Goal: Task Accomplishment & Management: Complete application form

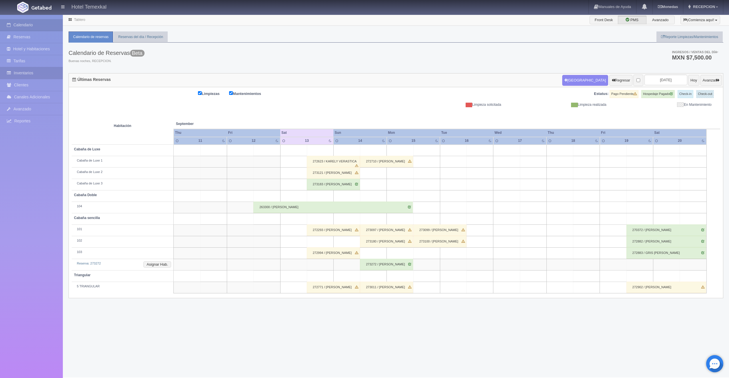
click at [22, 68] on link "Inventarios" at bounding box center [31, 73] width 63 height 12
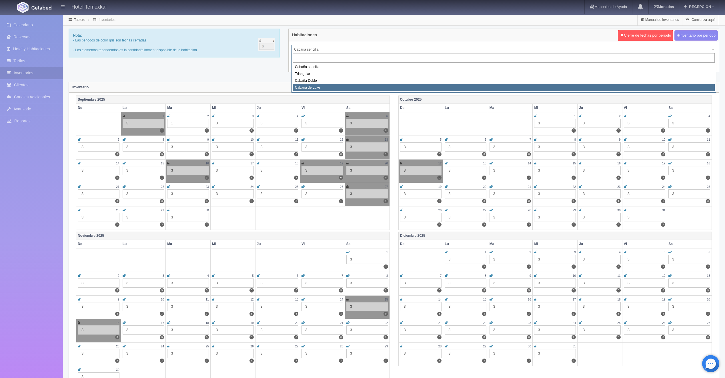
select select "2121"
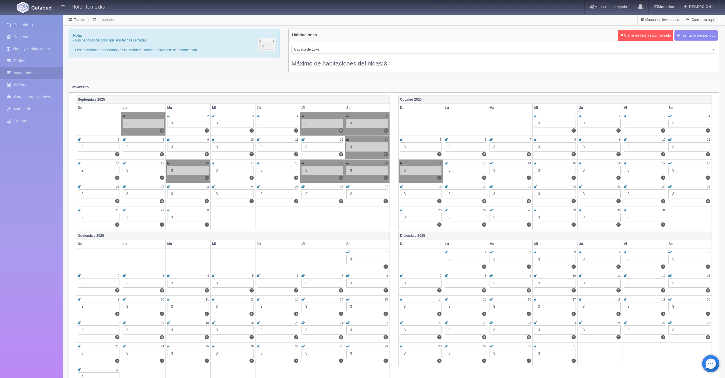
click at [348, 161] on icon at bounding box center [347, 162] width 2 height 3
click at [302, 161] on link at bounding box center [302, 163] width 2 height 5
click at [304, 163] on icon at bounding box center [302, 162] width 3 height 3
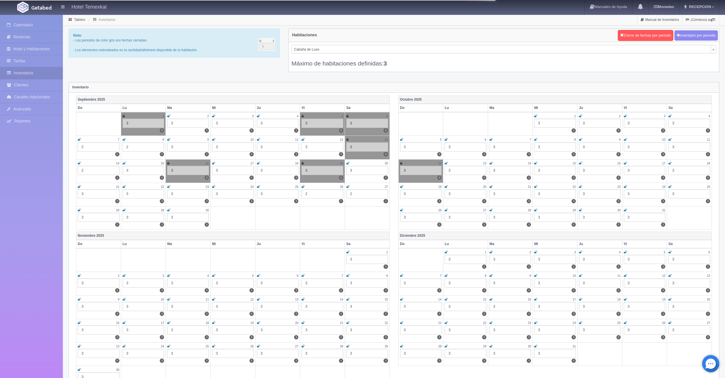
click at [349, 163] on icon at bounding box center [347, 162] width 3 height 3
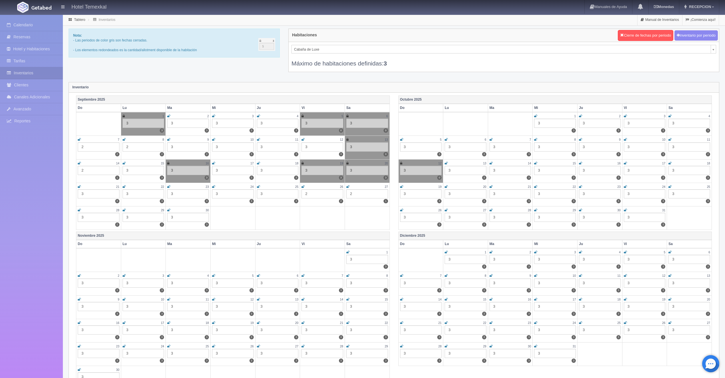
click at [338, 42] on div "Cabaña de Luxe Cabaña sencilla Triangular Cabaña Doble Cabaña de Luxe Máximo de…" at bounding box center [503, 57] width 430 height 30
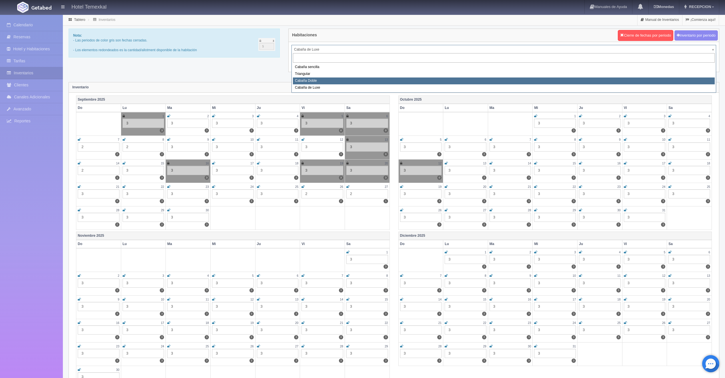
select select "2120"
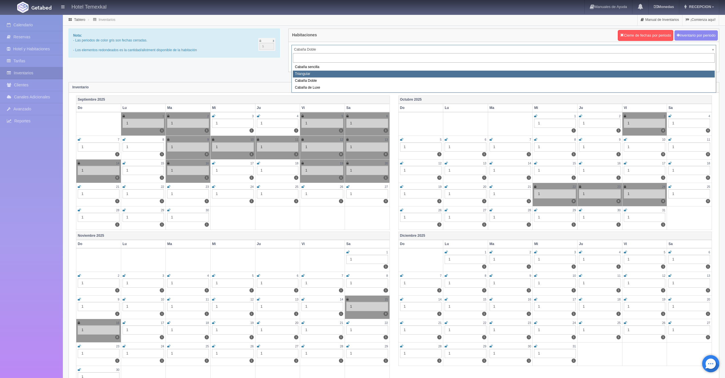
select select "2119"
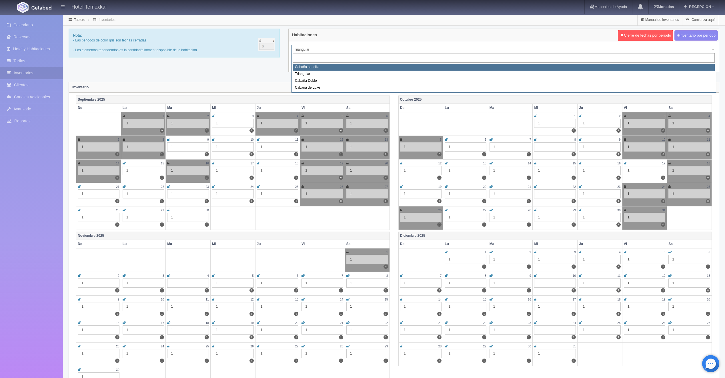
select select "2118"
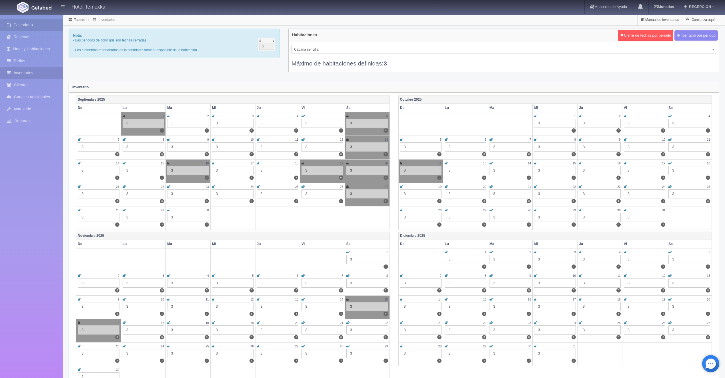
click at [28, 24] on link "Calendario" at bounding box center [31, 25] width 63 height 12
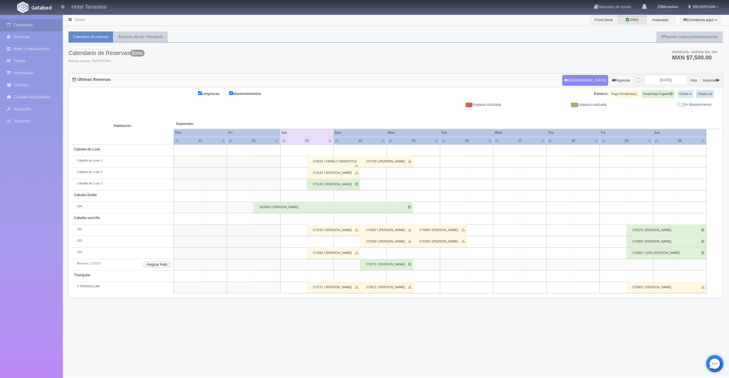
click at [615, 81] on button "Regresar" at bounding box center [620, 80] width 23 height 11
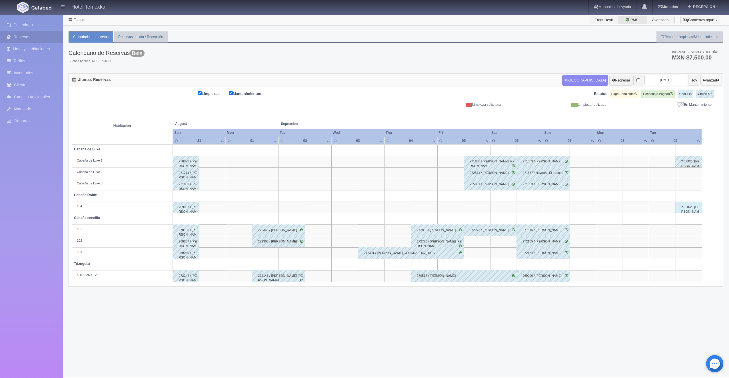
click at [709, 81] on button "Avanzar" at bounding box center [710, 80] width 21 height 11
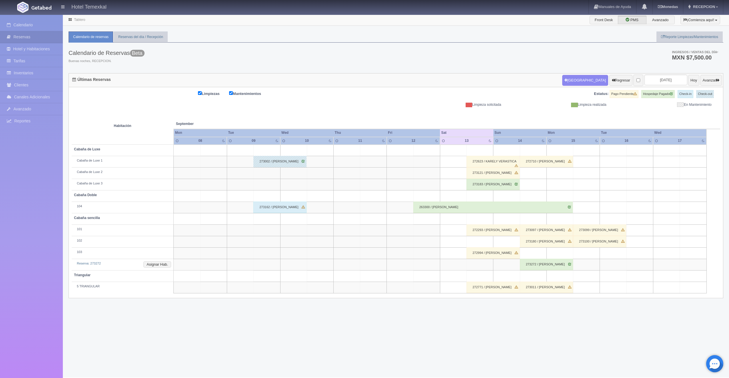
click at [274, 204] on div "273162 / [PERSON_NAME]" at bounding box center [279, 206] width 53 height 11
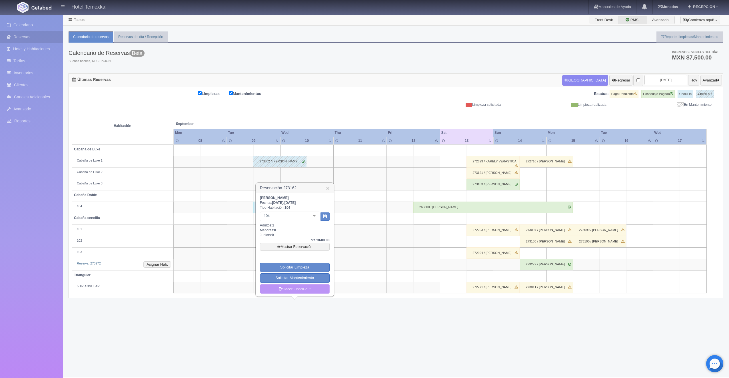
click at [301, 290] on link "Hacer Check-out" at bounding box center [295, 289] width 70 height 10
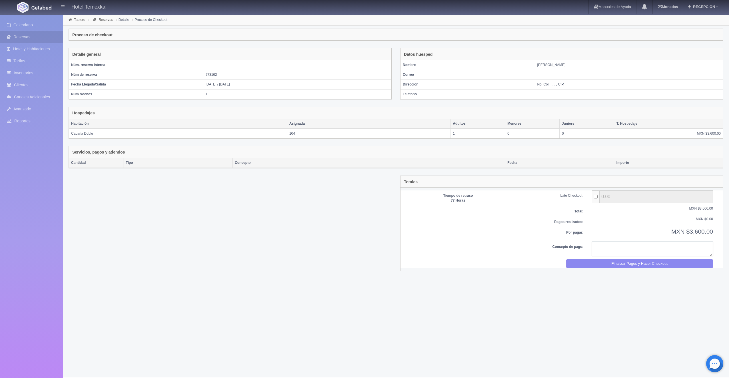
click at [629, 247] on textarea at bounding box center [652, 248] width 121 height 15
type textarea "PAGO COMPLETO"
click at [638, 265] on button "Finalizar Pagos y Hacer Checkout" at bounding box center [639, 263] width 147 height 9
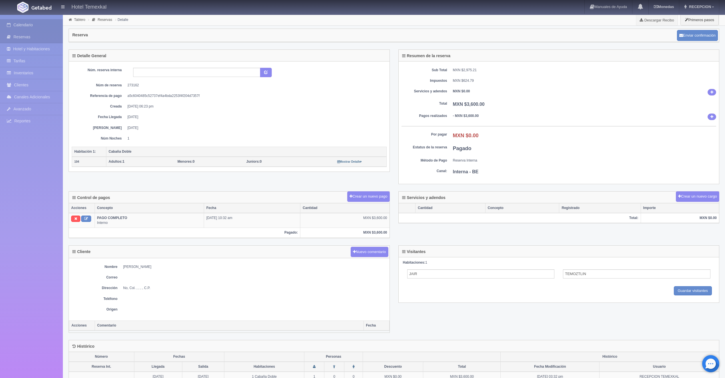
click at [26, 25] on link "Calendario" at bounding box center [31, 25] width 63 height 12
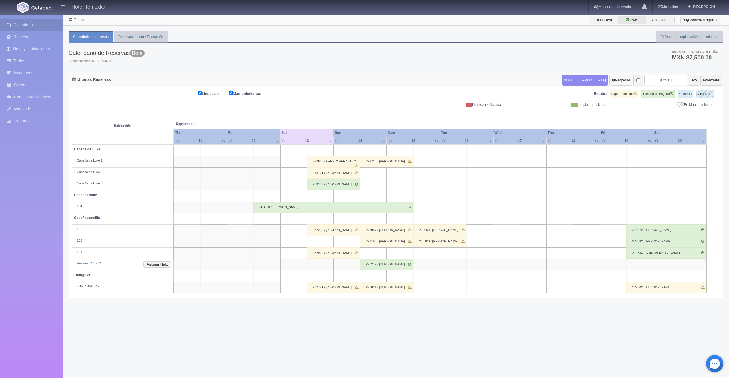
click at [612, 80] on icon "button" at bounding box center [613, 80] width 3 height 4
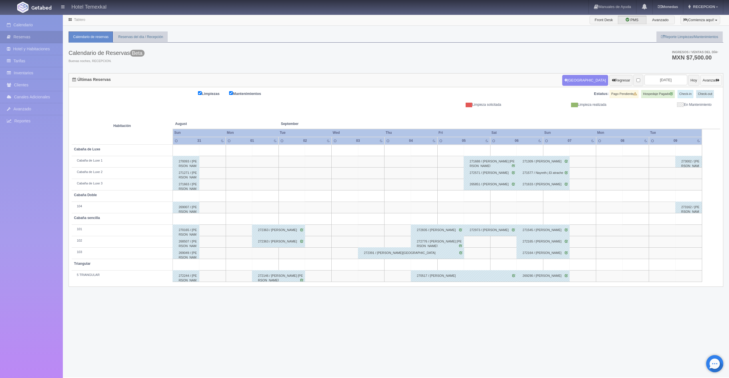
click at [713, 82] on button "Avanzar" at bounding box center [710, 80] width 21 height 11
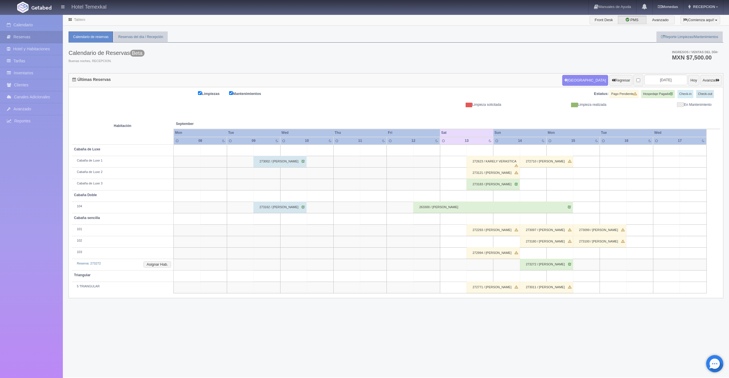
click at [425, 208] on div "263300 / [PERSON_NAME]" at bounding box center [492, 206] width 159 height 11
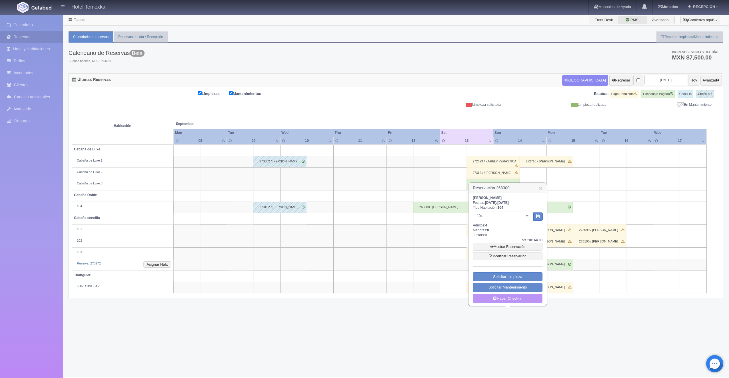
click at [509, 298] on link "Hacer Check-in" at bounding box center [508, 298] width 70 height 10
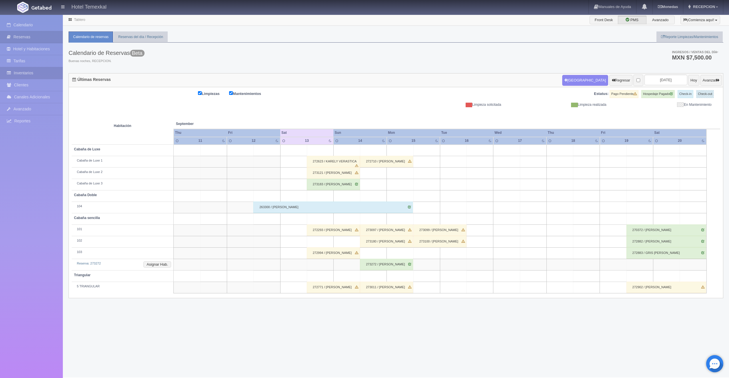
click at [25, 72] on link "Inventarios" at bounding box center [31, 73] width 63 height 12
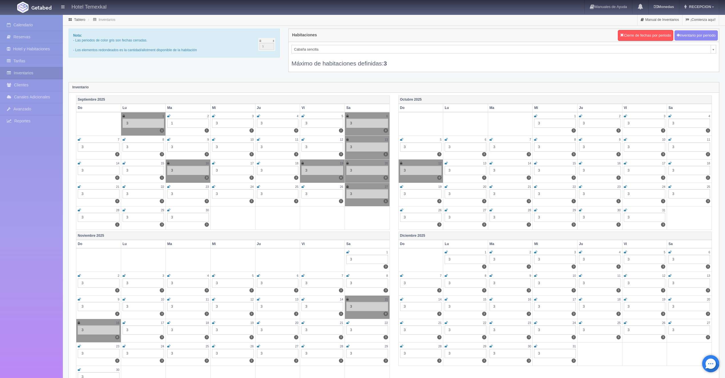
click at [348, 139] on icon at bounding box center [347, 139] width 2 height 3
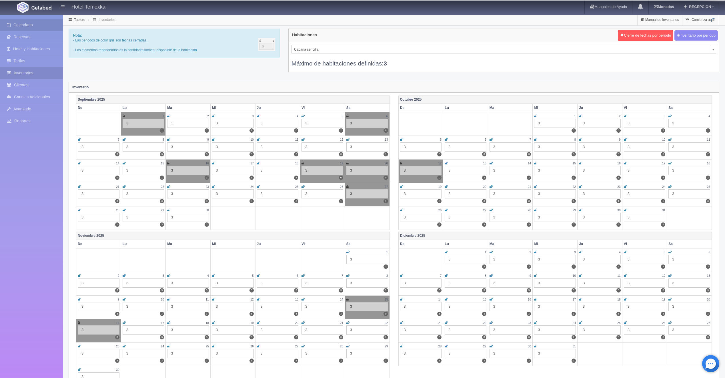
click at [19, 25] on link "Calendario" at bounding box center [31, 25] width 63 height 12
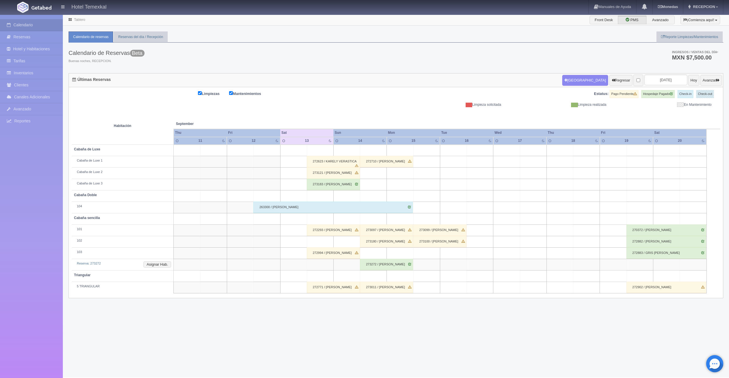
click at [314, 194] on td at bounding box center [320, 195] width 27 height 11
click at [327, 211] on button "[GEOGRAPHIC_DATA]" at bounding box center [321, 211] width 49 height 9
type input "13-09-2025"
type input "14-09-2025"
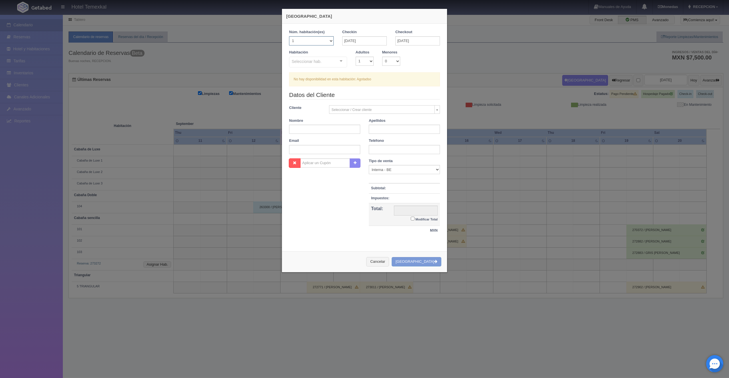
click at [320, 37] on select "1 2 3 4 5 6 7 8 9 10 11 12 13 14 15 16 17 18 19 20" at bounding box center [311, 40] width 45 height 9
click at [289, 36] on select "1 2 3 4 5 6 7 8 9 10 11 12 13 14 15 16 17 18 19 20" at bounding box center [311, 40] width 45 height 9
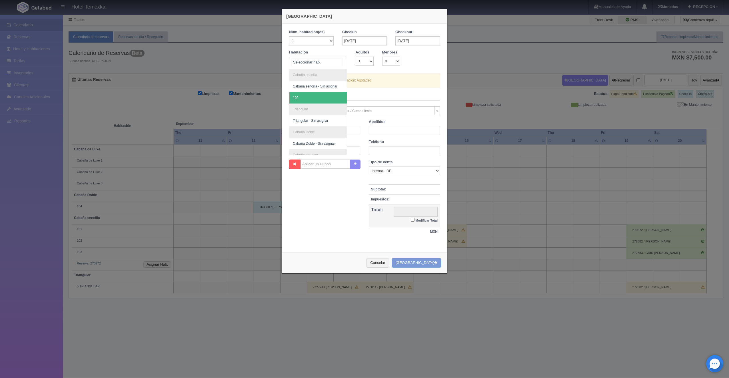
click at [299, 96] on span "102" at bounding box center [317, 97] width 57 height 11
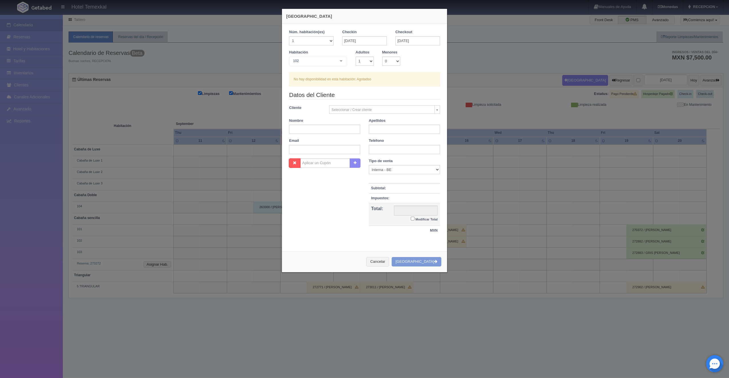
checkbox input "false"
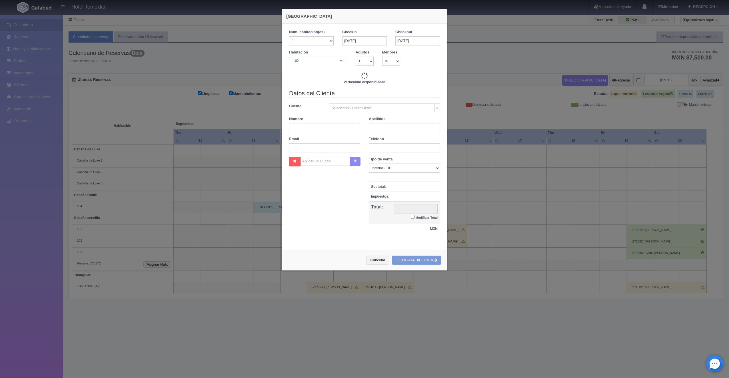
type input "4000.00"
checkbox input "false"
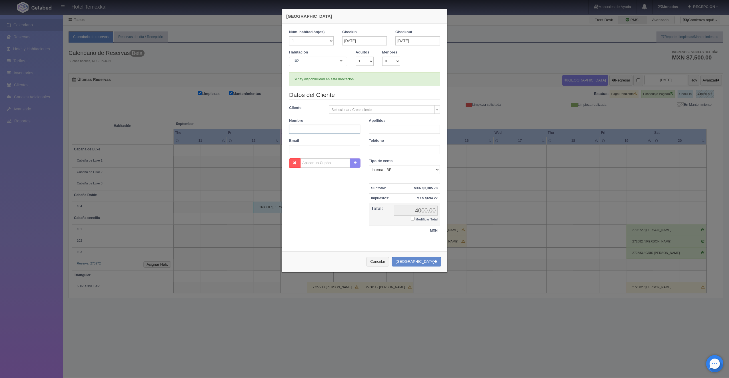
click at [315, 129] on input "text" at bounding box center [324, 129] width 71 height 9
type input "BRAYAN"
click at [405, 119] on div "Apellidos" at bounding box center [404, 126] width 80 height 16
click at [411, 128] on input "text" at bounding box center [404, 129] width 71 height 9
type input "ANGULO"
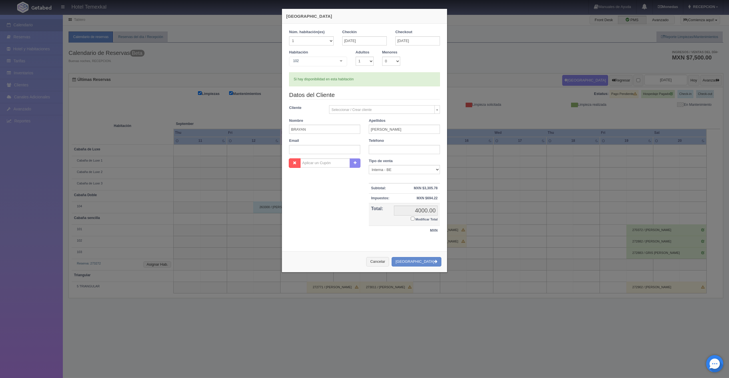
click at [411, 218] on input "Modificar Total" at bounding box center [413, 219] width 4 height 4
checkbox input "true"
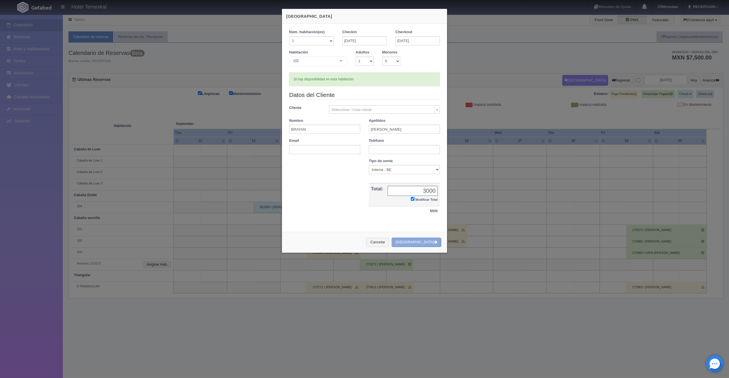
type input "3000"
click at [430, 239] on button "[GEOGRAPHIC_DATA]" at bounding box center [417, 241] width 50 height 9
click at [429, 193] on input "3000" at bounding box center [413, 191] width 50 height 10
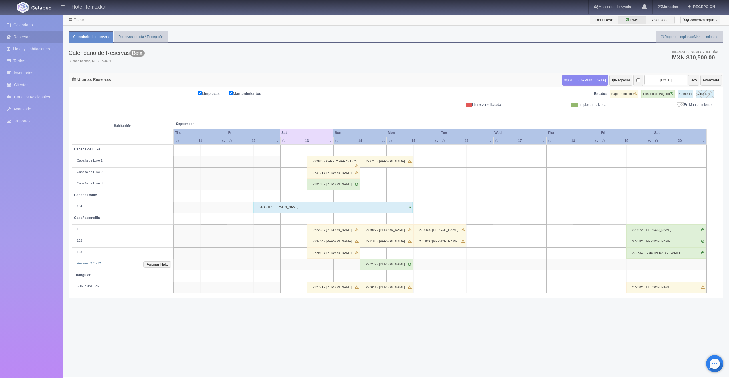
click at [318, 197] on td at bounding box center [320, 195] width 27 height 11
click at [322, 211] on button "Nueva Reserva" at bounding box center [321, 211] width 49 height 9
type input "[DATE]"
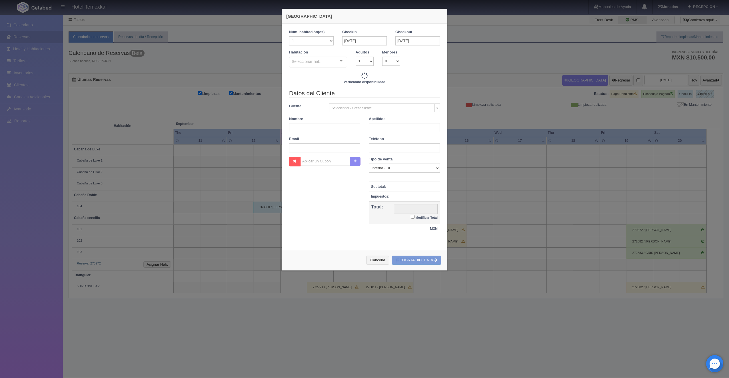
checkbox input "false"
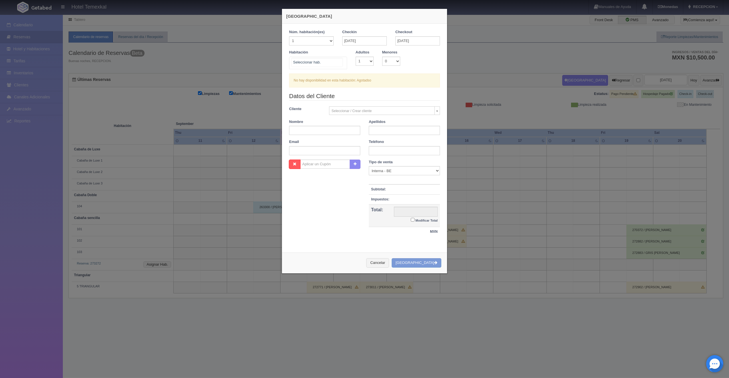
click at [324, 64] on div at bounding box center [318, 63] width 58 height 13
click at [389, 262] on button "Cancelar" at bounding box center [377, 262] width 23 height 9
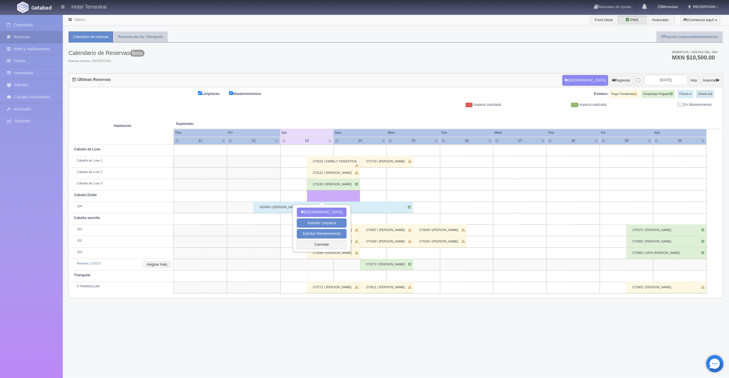
click at [301, 350] on div "Tablero Front Desk PMS Avanzado ¡Comienza aquí! Habitaciones y Reservas Limpiez…" at bounding box center [396, 195] width 666 height 363
click at [326, 247] on button "Cancelar" at bounding box center [321, 244] width 49 height 9
click at [331, 242] on div "273414 / [PERSON_NAME]" at bounding box center [333, 241] width 53 height 11
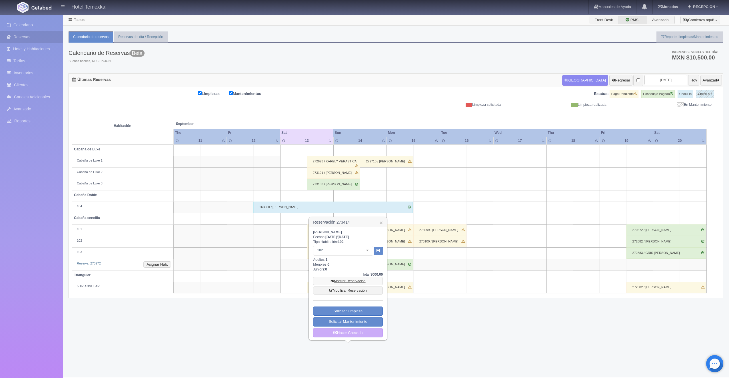
click at [352, 282] on link "Mostrar Reservación" at bounding box center [348, 281] width 70 height 8
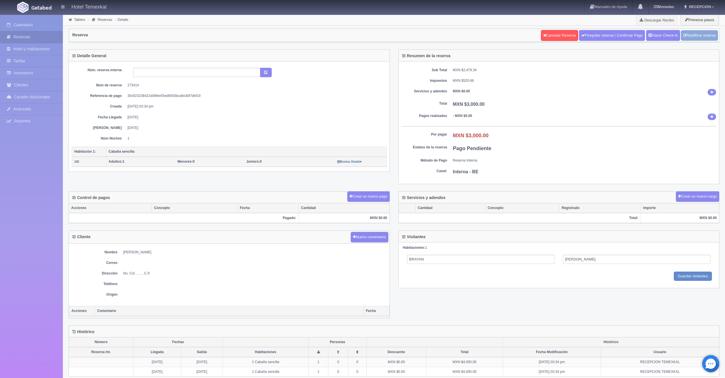
click at [697, 36] on link "Modificar reserva" at bounding box center [699, 35] width 37 height 11
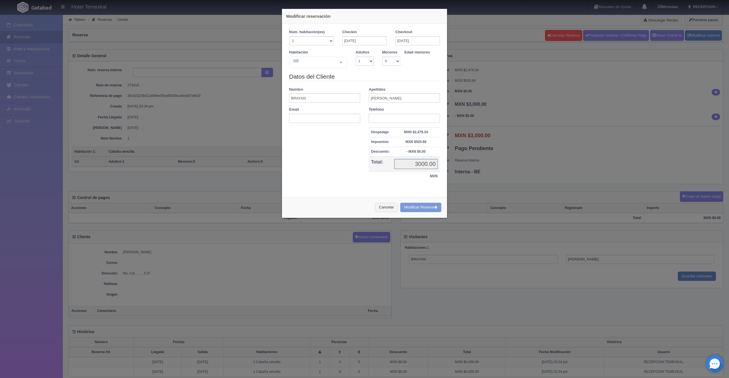
click at [415, 163] on input "3000.00" at bounding box center [415, 164] width 43 height 10
click at [388, 207] on button "Cancelar" at bounding box center [386, 207] width 23 height 9
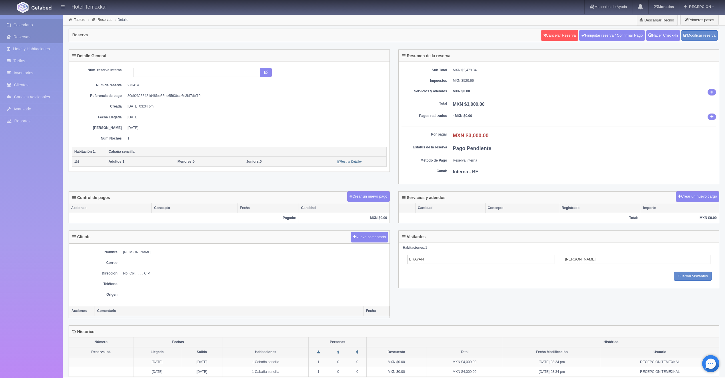
click at [25, 28] on link "Calendario" at bounding box center [31, 25] width 63 height 12
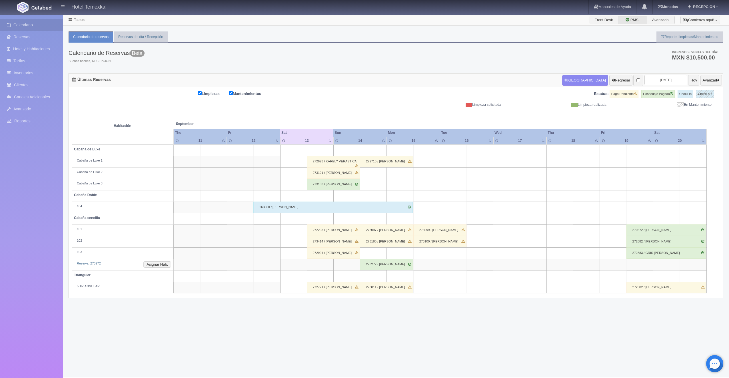
click at [334, 242] on div "273414 / [PERSON_NAME]" at bounding box center [333, 241] width 53 height 11
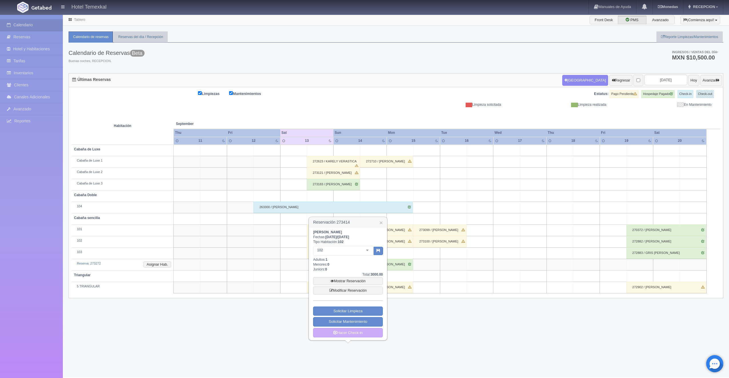
click at [354, 294] on div "BRAYAN ANGULO Fechas: 2025-09-13 / 2025-09-14 Tipo Habitación: 102 102 Cabaña s…" at bounding box center [348, 284] width 70 height 108
click at [354, 292] on link "Modificar Reservación" at bounding box center [348, 290] width 70 height 8
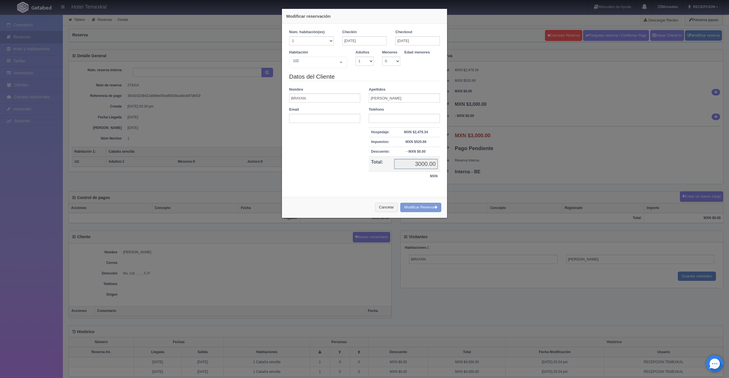
click at [414, 167] on input "3000.00" at bounding box center [415, 164] width 43 height 10
click at [387, 205] on button "Cancelar" at bounding box center [386, 207] width 23 height 9
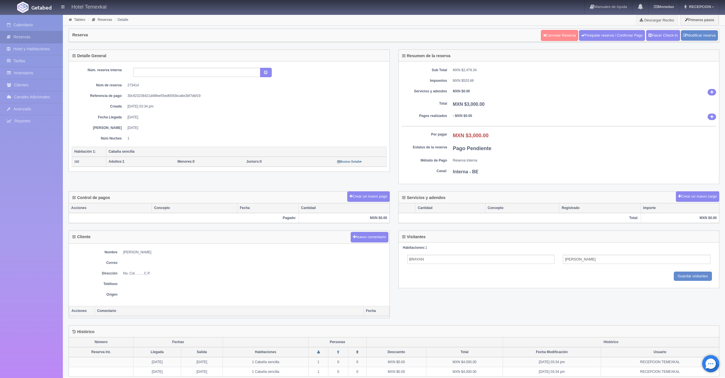
click at [555, 35] on link "Cancelar Reserva" at bounding box center [559, 35] width 37 height 11
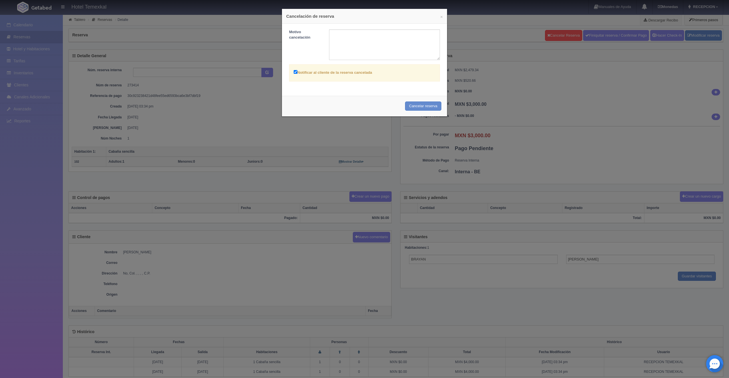
click at [314, 74] on label "Notificar al cliente de la reserva cancelada" at bounding box center [333, 72] width 79 height 7
click at [297, 74] on input "Notificar al cliente de la reserva cancelada" at bounding box center [296, 72] width 4 height 4
checkbox input "false"
click at [434, 107] on button "Cancelar reserva" at bounding box center [423, 105] width 36 height 9
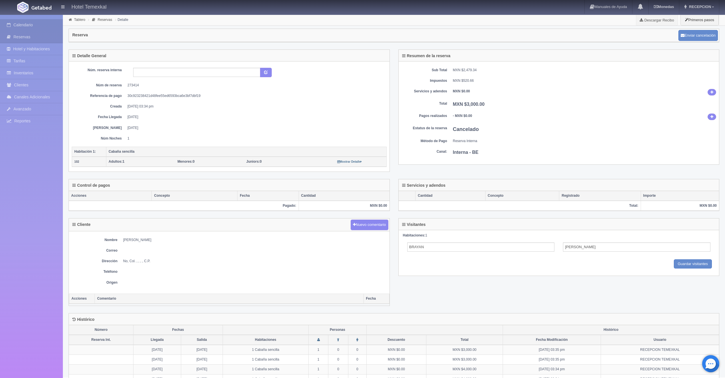
click at [33, 24] on link "Calendario" at bounding box center [31, 25] width 63 height 12
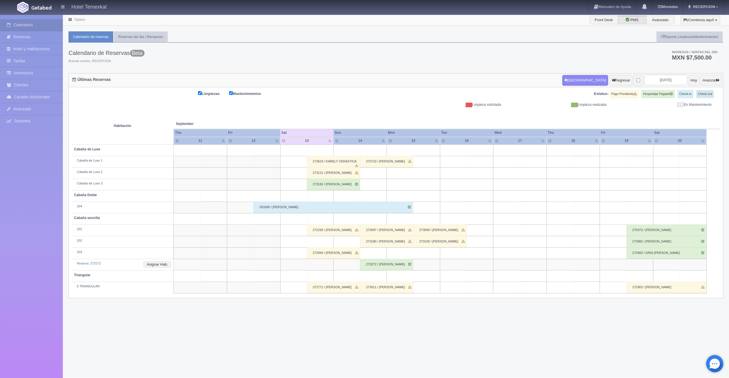
click at [329, 194] on td at bounding box center [320, 195] width 27 height 11
click at [319, 213] on button "[GEOGRAPHIC_DATA]" at bounding box center [321, 211] width 49 height 9
type input "[DATE]"
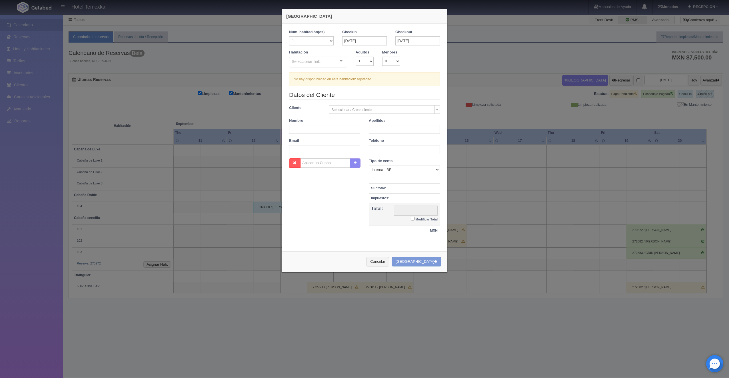
click at [324, 61] on div "Seleccionar hab." at bounding box center [318, 62] width 58 height 11
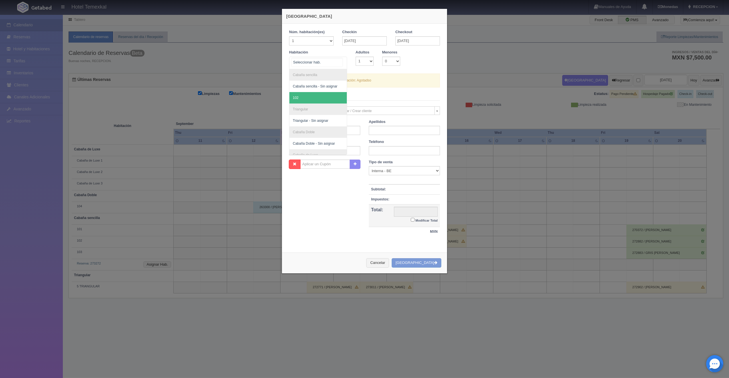
click at [302, 97] on span "102" at bounding box center [317, 97] width 57 height 11
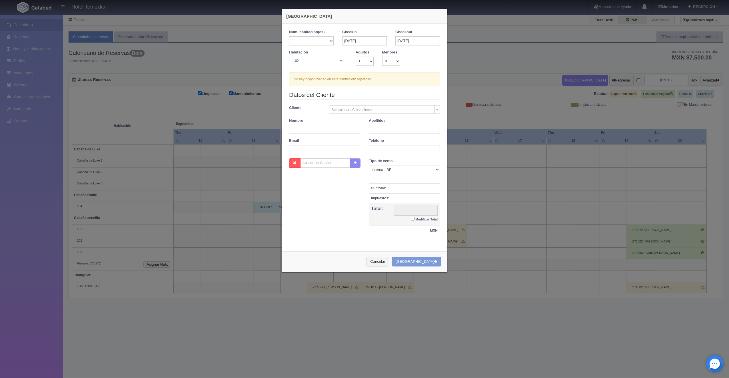
checkbox input "false"
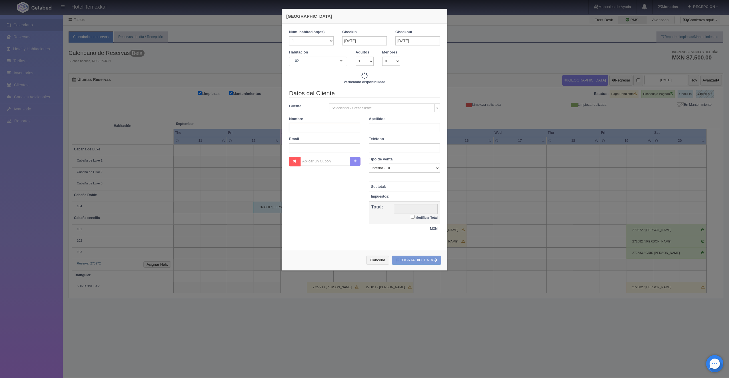
click at [327, 129] on input "text" at bounding box center [324, 127] width 71 height 9
type input "4000.00"
checkbox input "false"
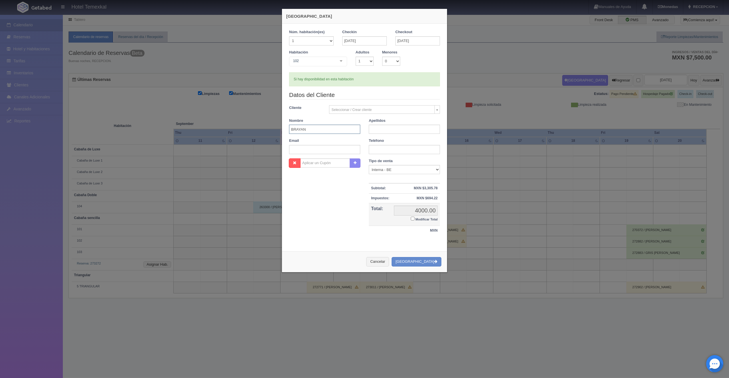
type input "BRAYAN"
click at [416, 131] on input "text" at bounding box center [404, 129] width 71 height 9
type input "ANGULO"
click at [412, 220] on label "Modificar Total" at bounding box center [424, 218] width 27 height 7
click at [412, 220] on input "Modificar Total" at bounding box center [413, 219] width 4 height 4
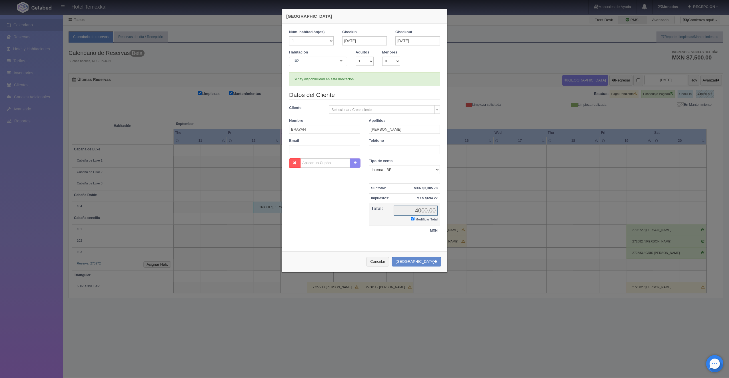
checkbox input "true"
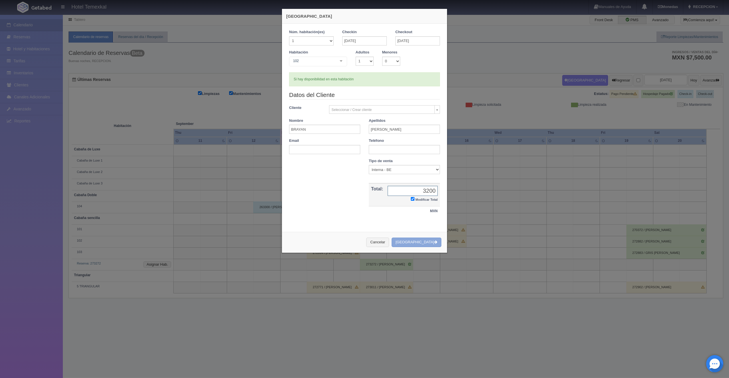
type input "3200"
click at [417, 243] on button "[GEOGRAPHIC_DATA]" at bounding box center [417, 241] width 50 height 9
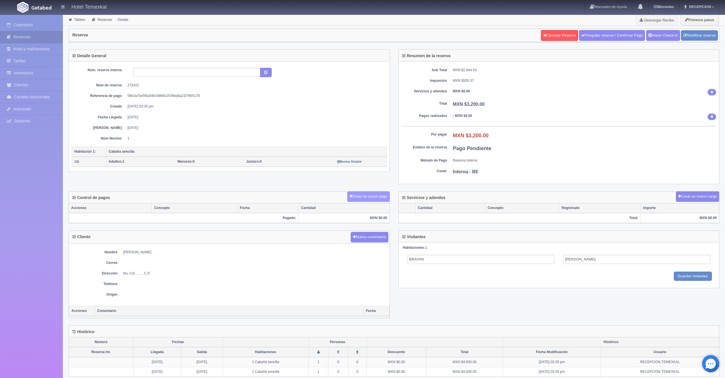
click at [355, 191] on button "Crear un nuevo pago" at bounding box center [368, 196] width 42 height 11
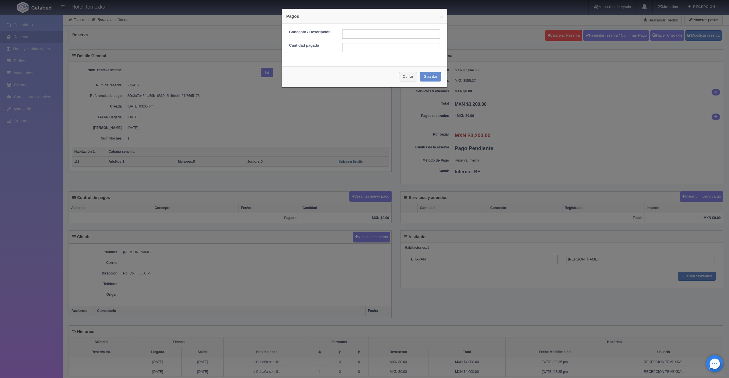
click at [356, 28] on div "Concepto / Descripción Cantidad pagada" at bounding box center [364, 43] width 165 height 38
click at [356, 34] on input "text" at bounding box center [391, 33] width 98 height 9
type input "PRIMER ABONO"
click at [360, 51] on input "text" at bounding box center [391, 47] width 98 height 9
type input "1600"
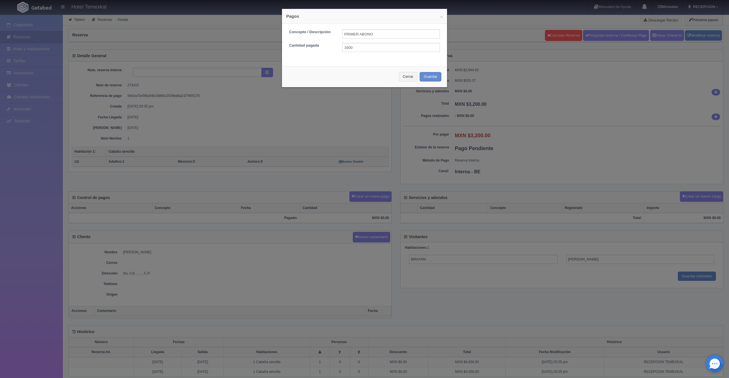
drag, startPoint x: 328, startPoint y: 67, endPoint x: 348, endPoint y: 63, distance: 20.7
click at [328, 67] on div "Cerrar Guardar" at bounding box center [364, 76] width 165 height 21
click at [435, 79] on button "Guardar" at bounding box center [431, 76] width 22 height 9
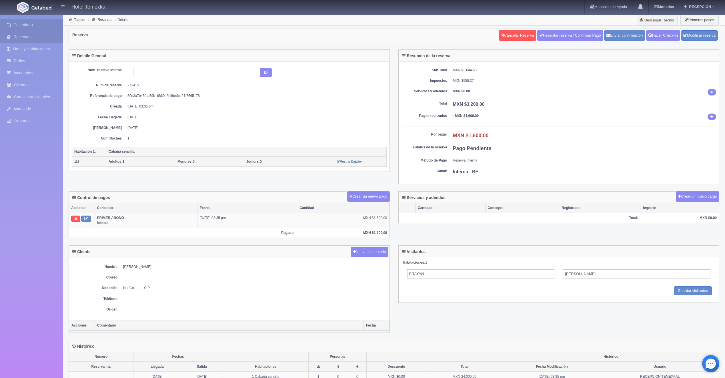
click at [28, 25] on link "Calendario" at bounding box center [31, 25] width 63 height 12
